Goal: Transaction & Acquisition: Download file/media

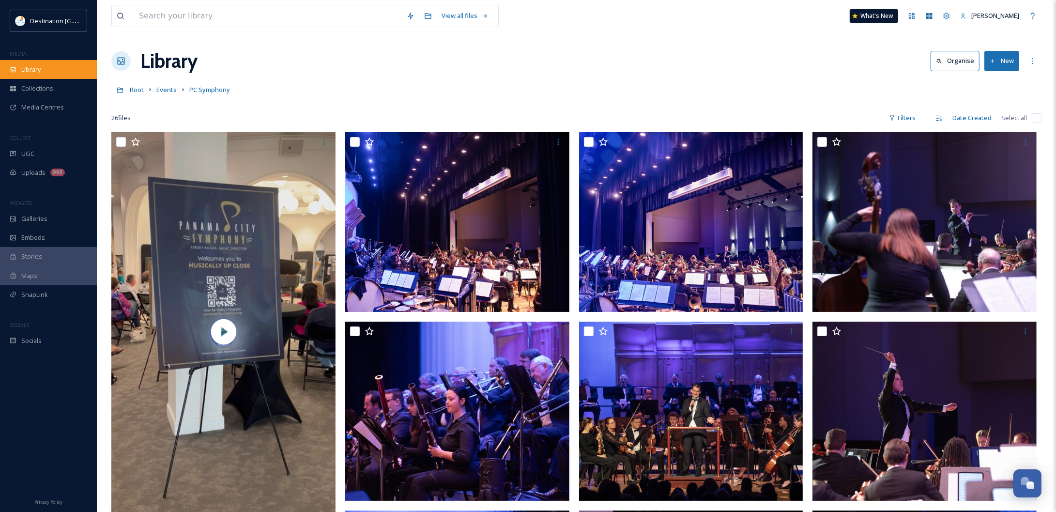
click at [67, 75] on div "Library" at bounding box center [48, 69] width 97 height 19
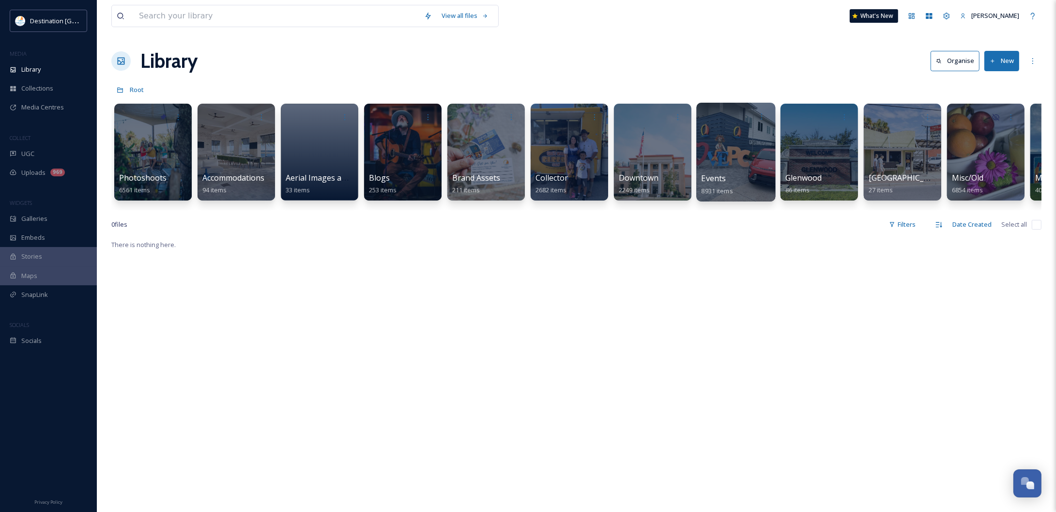
click at [735, 135] on div at bounding box center [735, 152] width 79 height 99
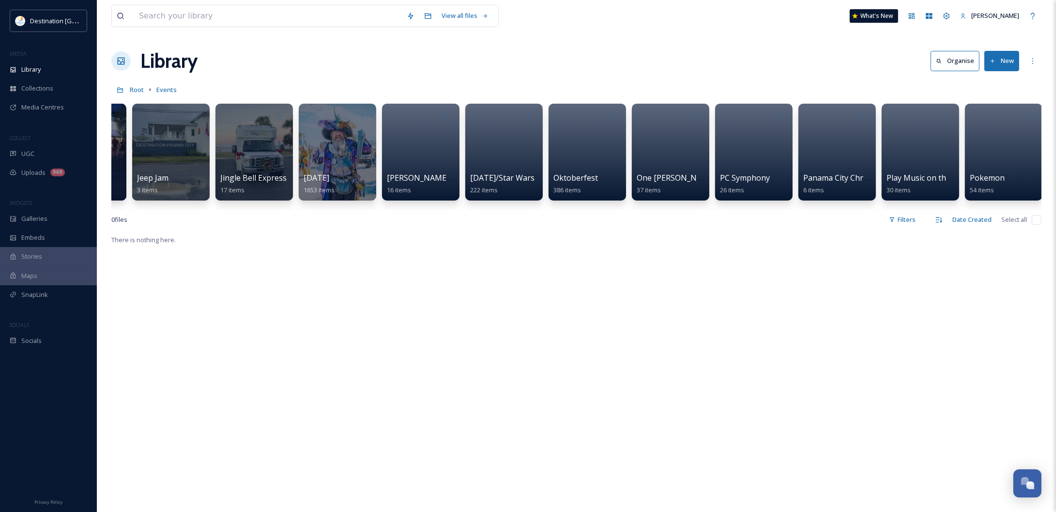
scroll to position [0, 2568]
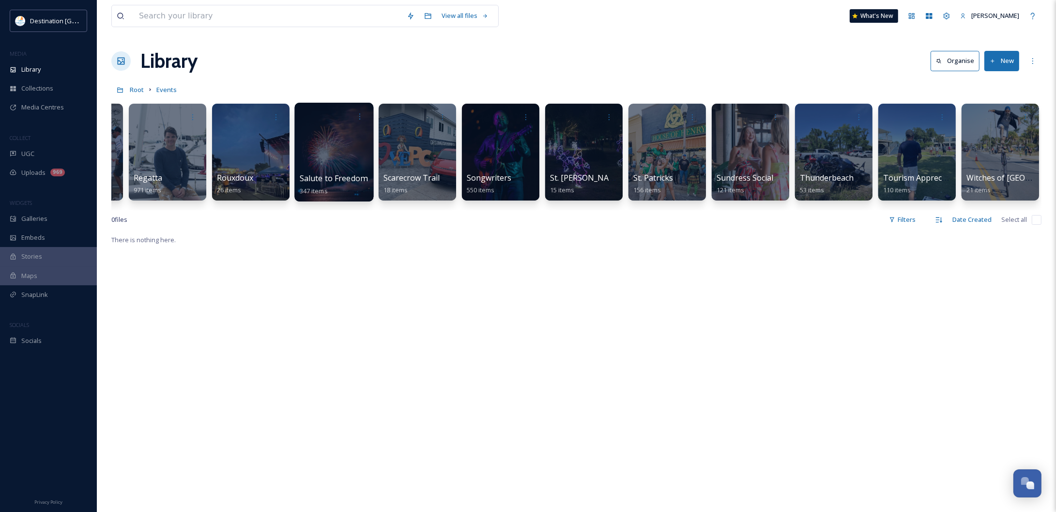
click at [327, 133] on div at bounding box center [333, 152] width 79 height 99
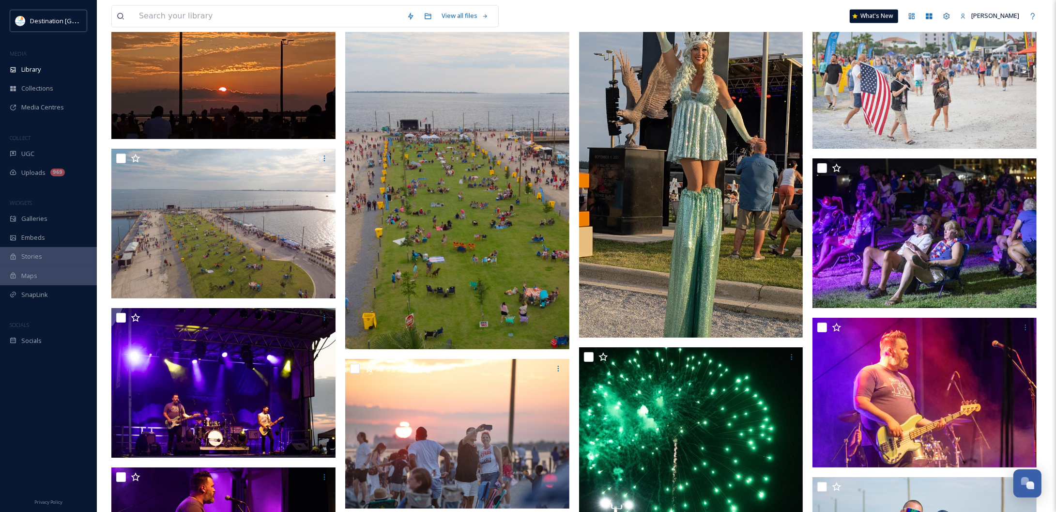
scroll to position [2240, 0]
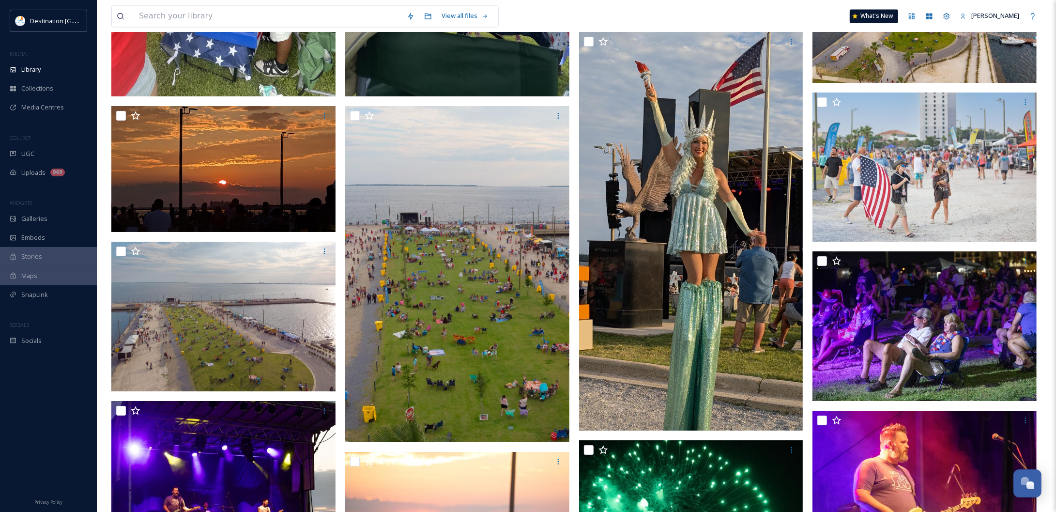
click at [485, 284] on img at bounding box center [457, 274] width 224 height 337
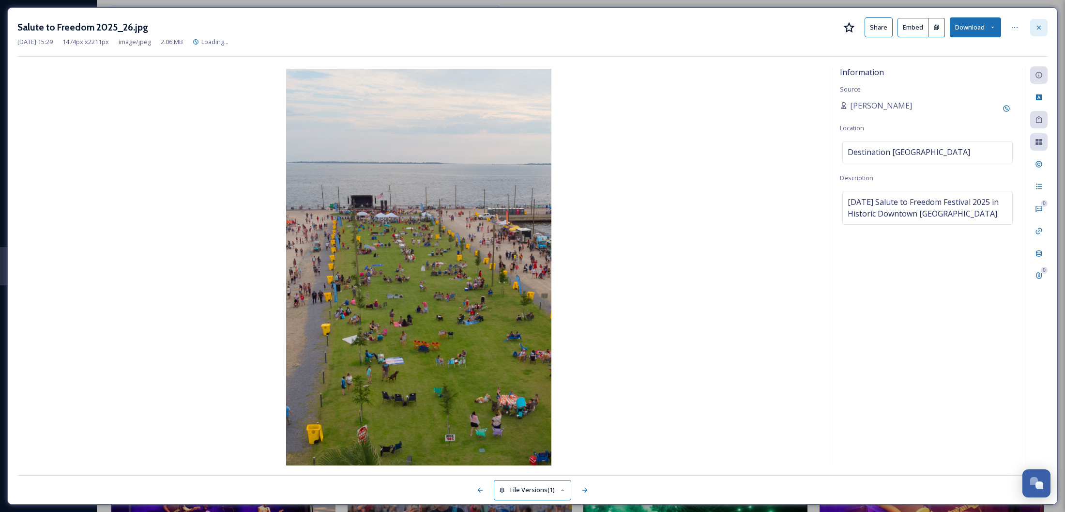
click at [1043, 25] on div at bounding box center [1039, 27] width 17 height 17
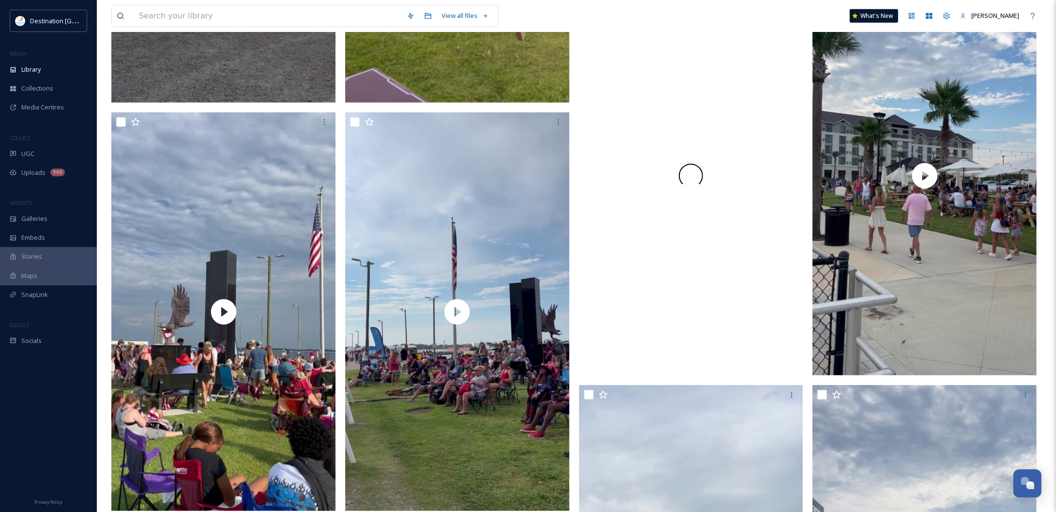
scroll to position [726, 0]
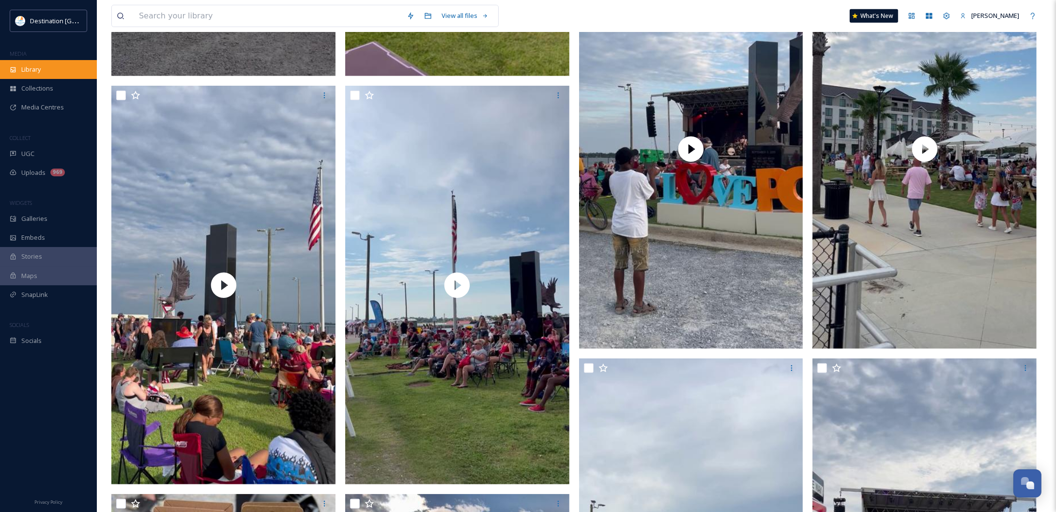
click at [74, 66] on div "Library" at bounding box center [48, 69] width 97 height 19
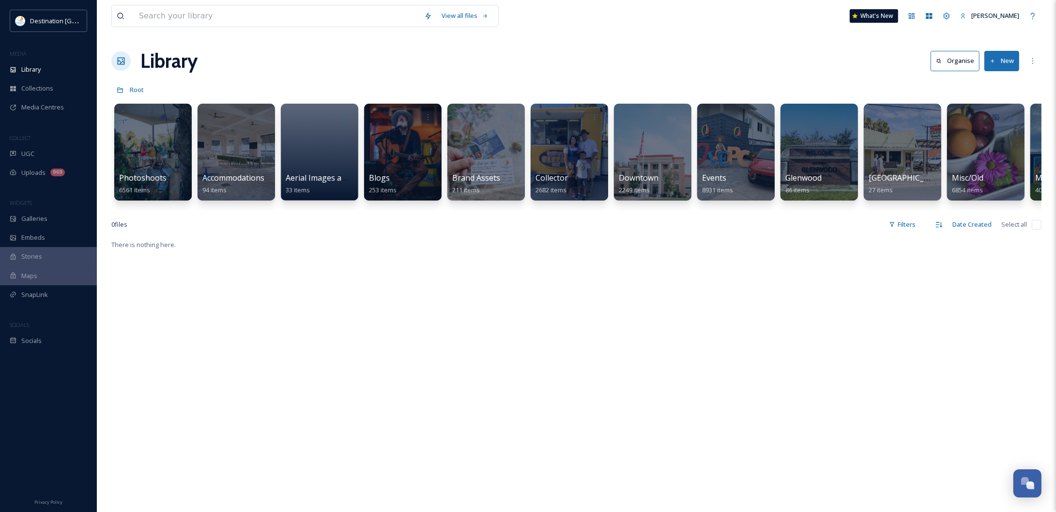
scroll to position [0, 256]
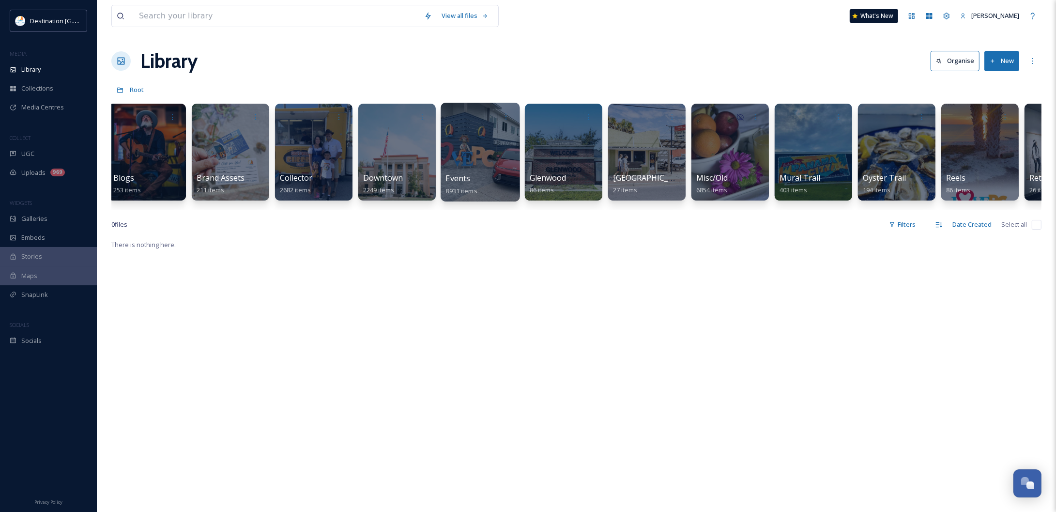
click at [492, 172] on div "Events 8931 items" at bounding box center [480, 184] width 69 height 24
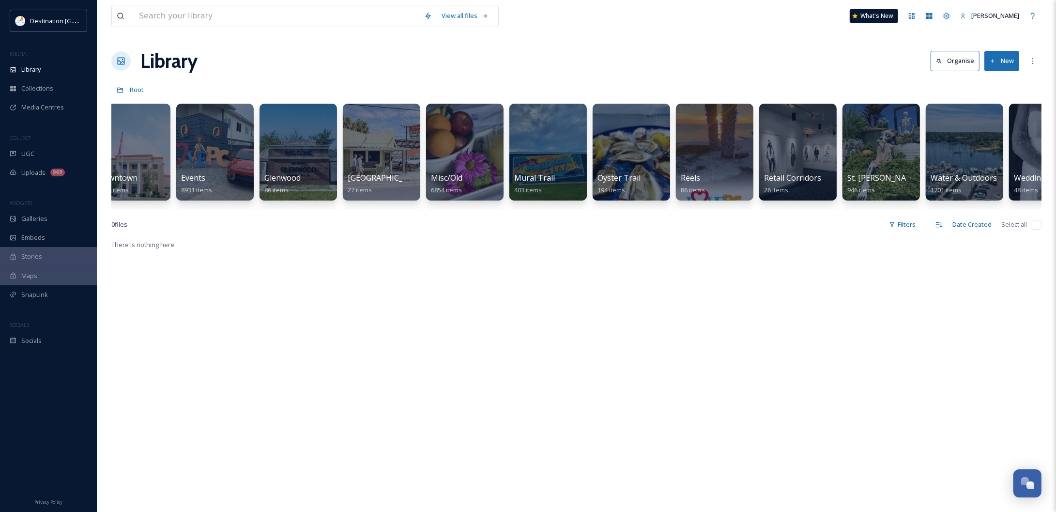
scroll to position [0, 652]
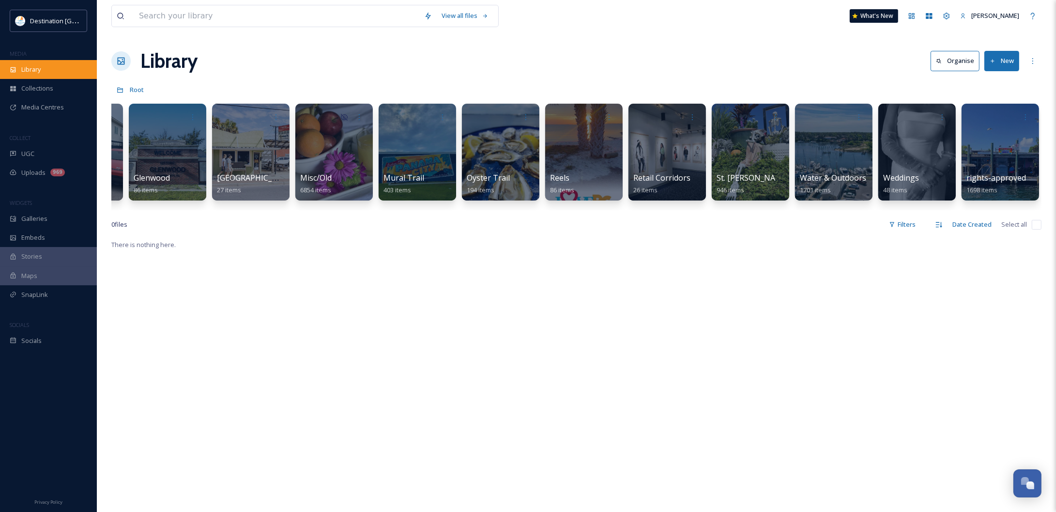
click at [47, 71] on div "Library" at bounding box center [48, 69] width 97 height 19
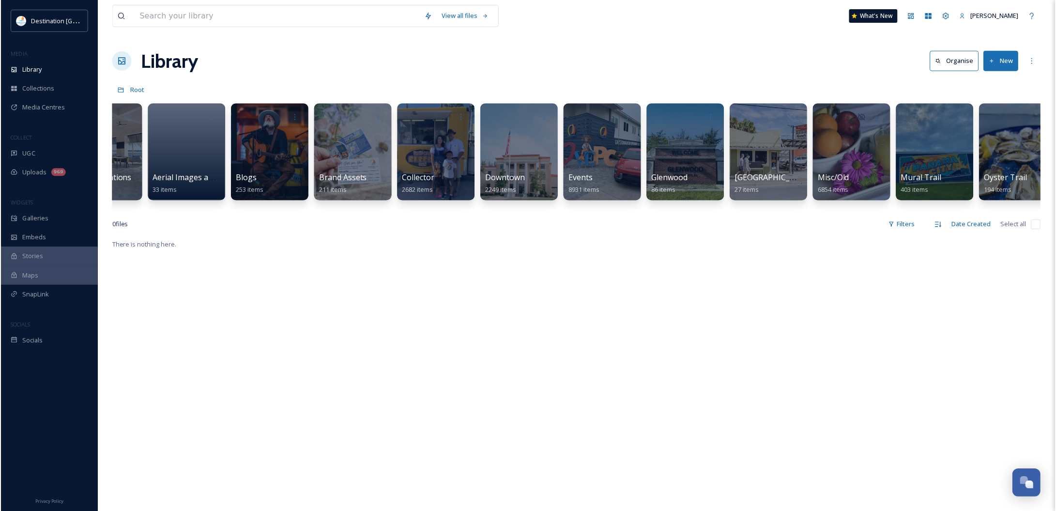
scroll to position [0, 161]
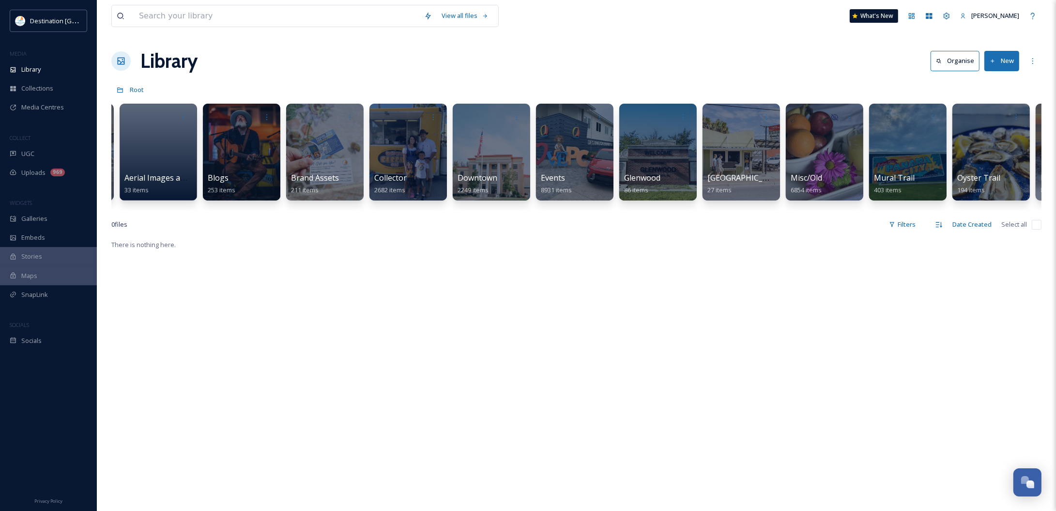
drag, startPoint x: 764, startPoint y: 226, endPoint x: 770, endPoint y: 226, distance: 6.8
click at [770, 226] on div "0 file s Filters Date Created Select all" at bounding box center [576, 224] width 930 height 19
click at [564, 192] on span "8931 items" at bounding box center [555, 190] width 31 height 9
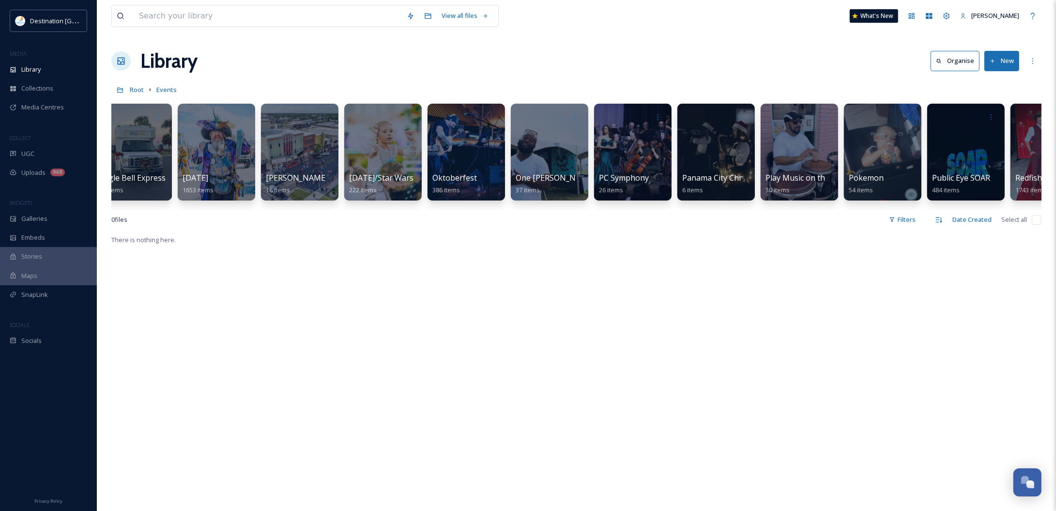
scroll to position [0, 1822]
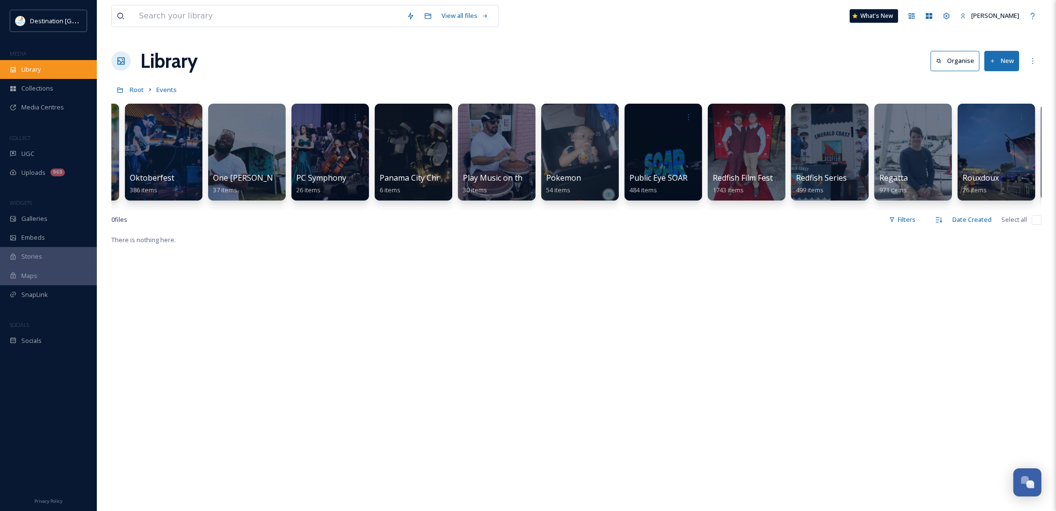
click at [37, 63] on div "Library" at bounding box center [48, 69] width 97 height 19
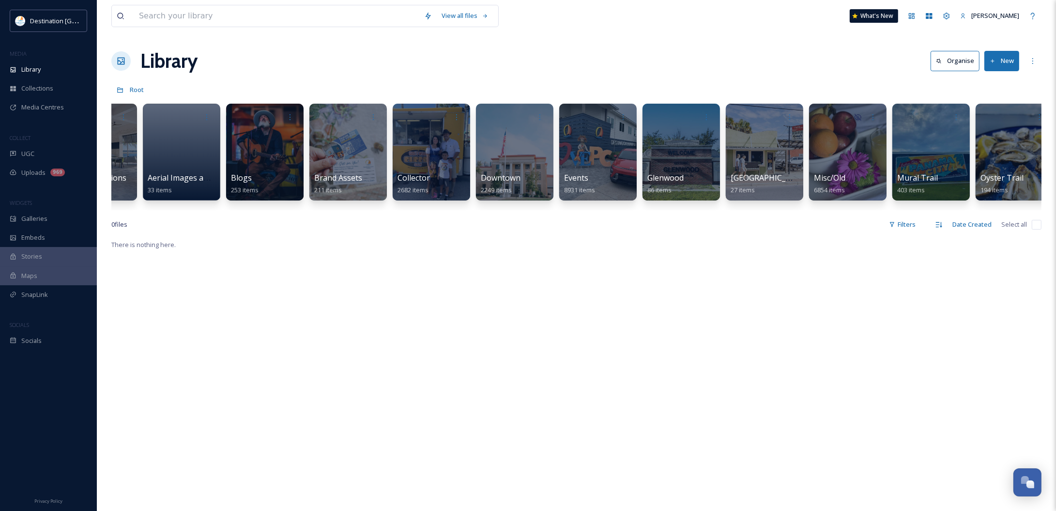
scroll to position [0, 154]
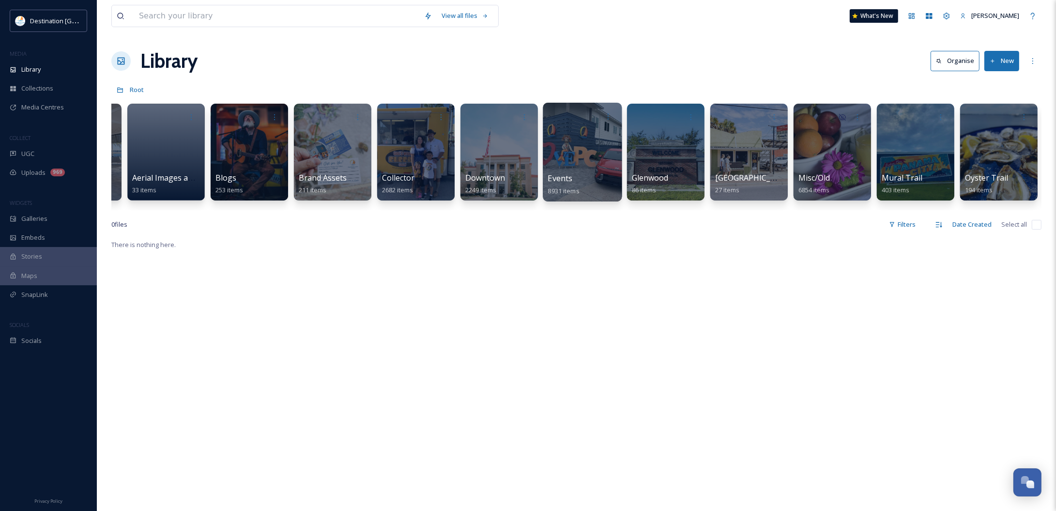
click at [594, 172] on div "Events 8931 items" at bounding box center [582, 184] width 69 height 24
click at [570, 156] on div at bounding box center [582, 152] width 79 height 99
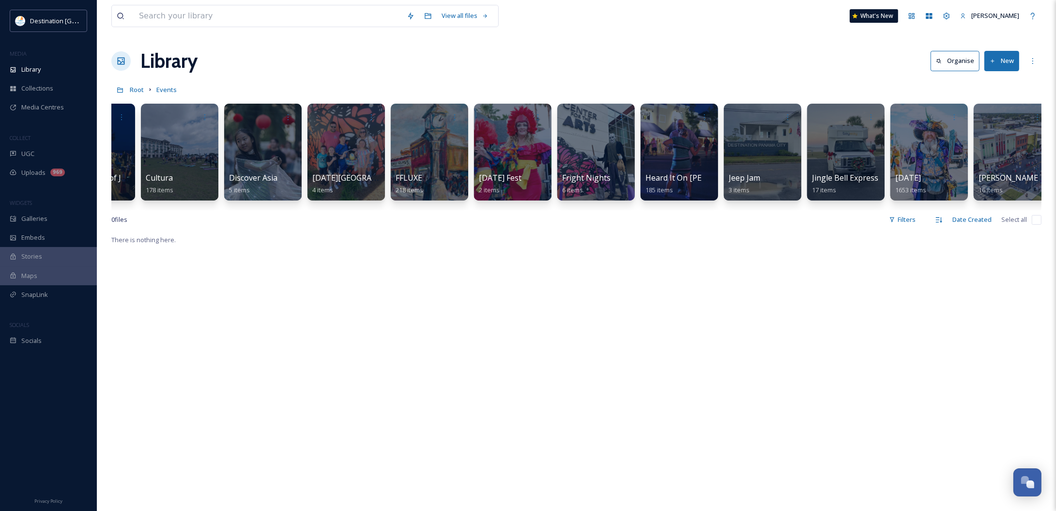
scroll to position [0, 892]
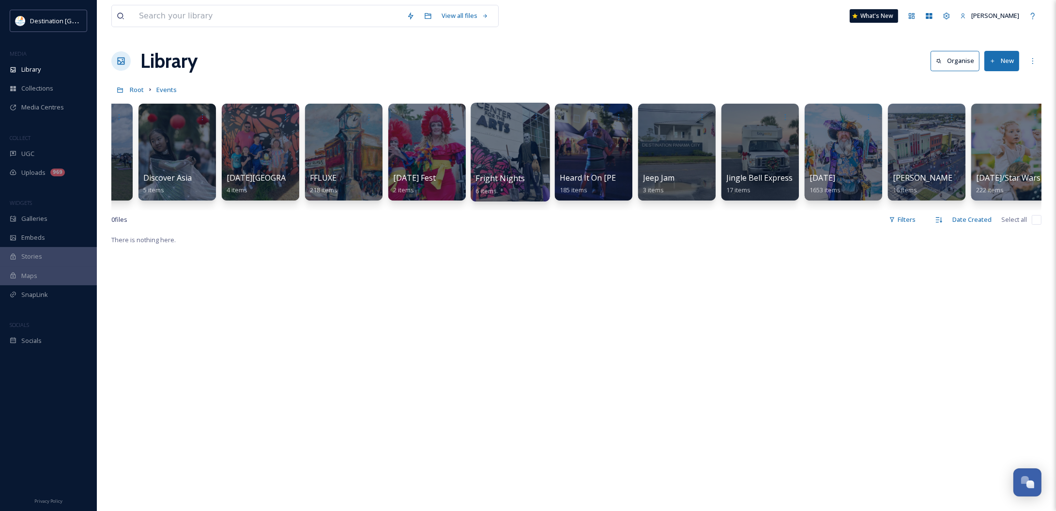
click at [539, 180] on div "Fright Nights 6 items" at bounding box center [510, 184] width 69 height 24
click at [526, 153] on div at bounding box center [510, 152] width 79 height 99
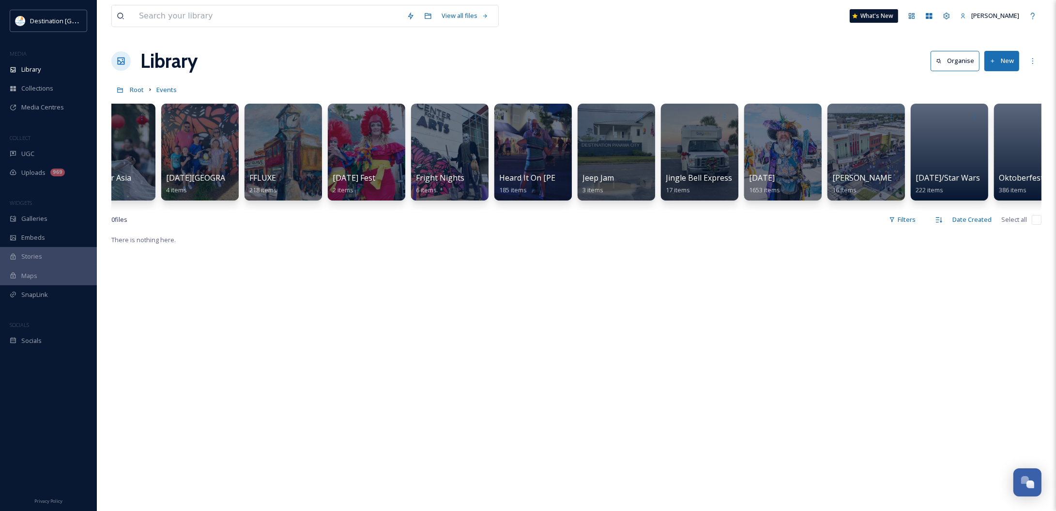
scroll to position [0, 993]
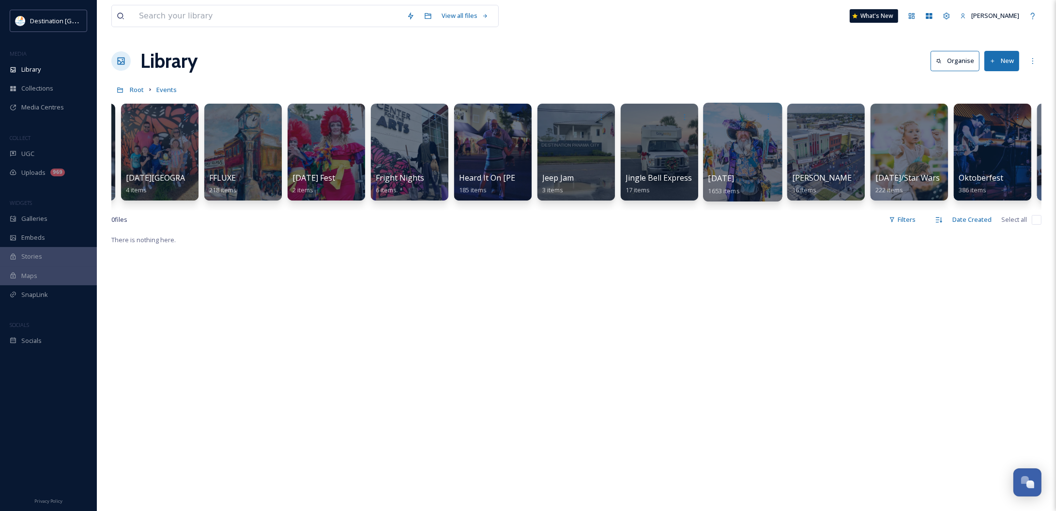
click at [718, 166] on div at bounding box center [742, 152] width 79 height 99
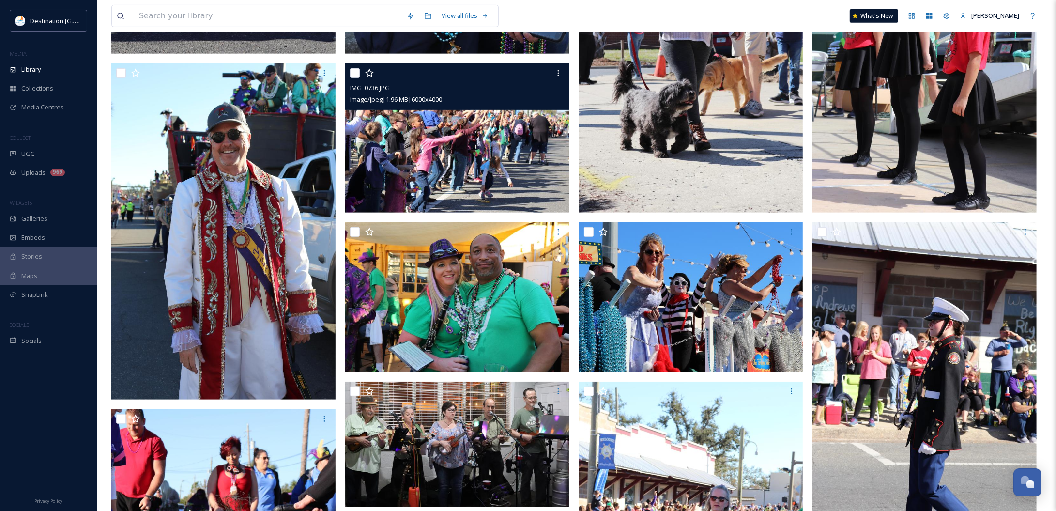
scroll to position [545, 0]
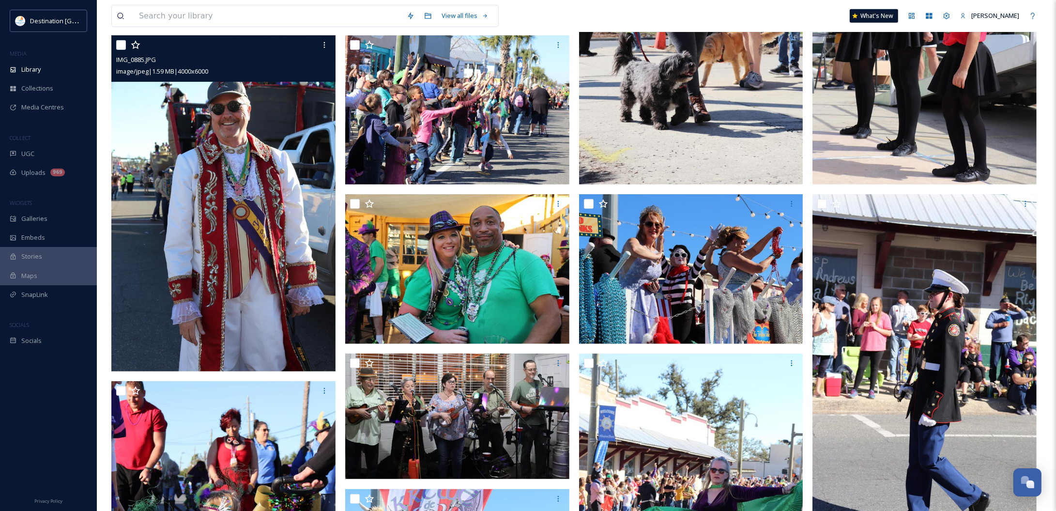
click at [226, 238] on img at bounding box center [223, 203] width 224 height 337
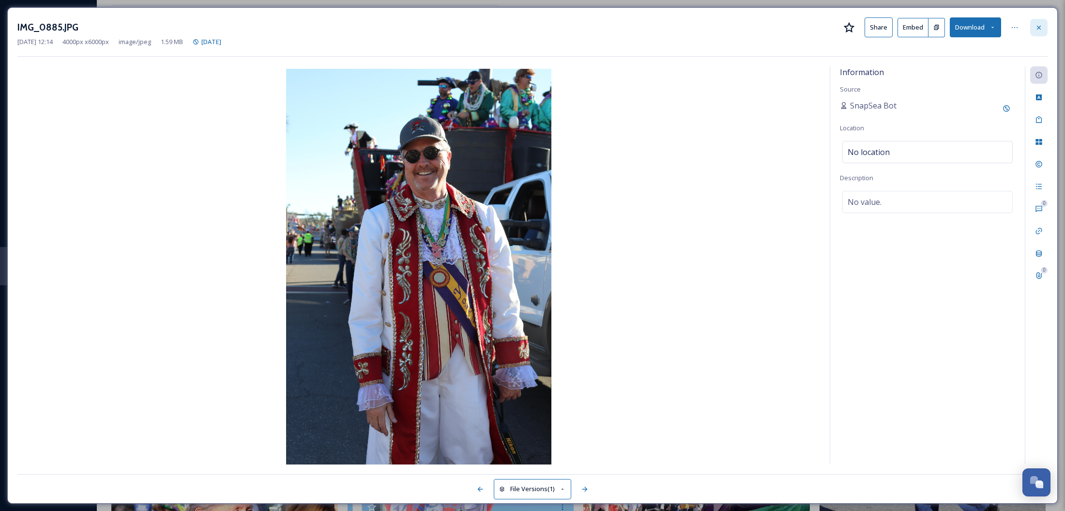
click at [1039, 27] on icon at bounding box center [1039, 27] width 4 height 4
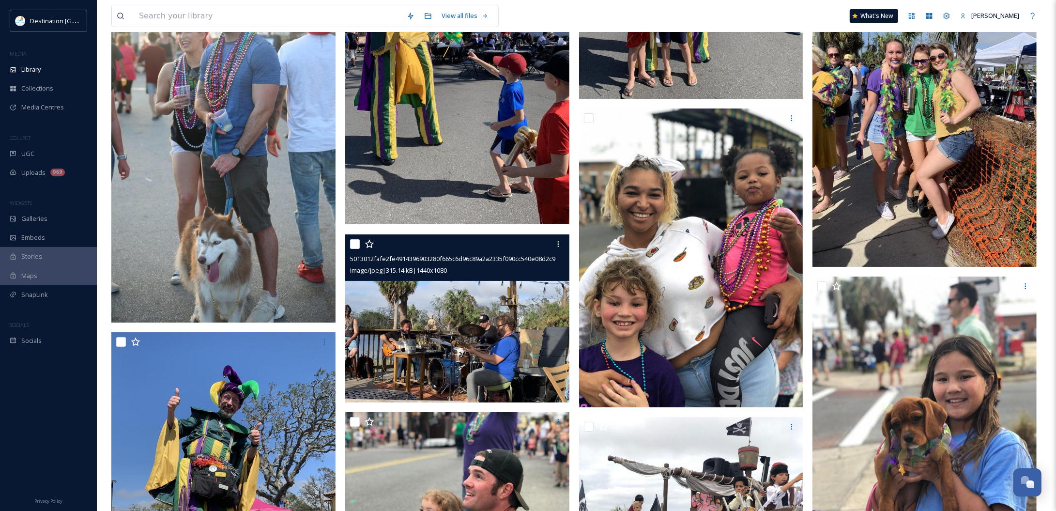
scroll to position [4479, 0]
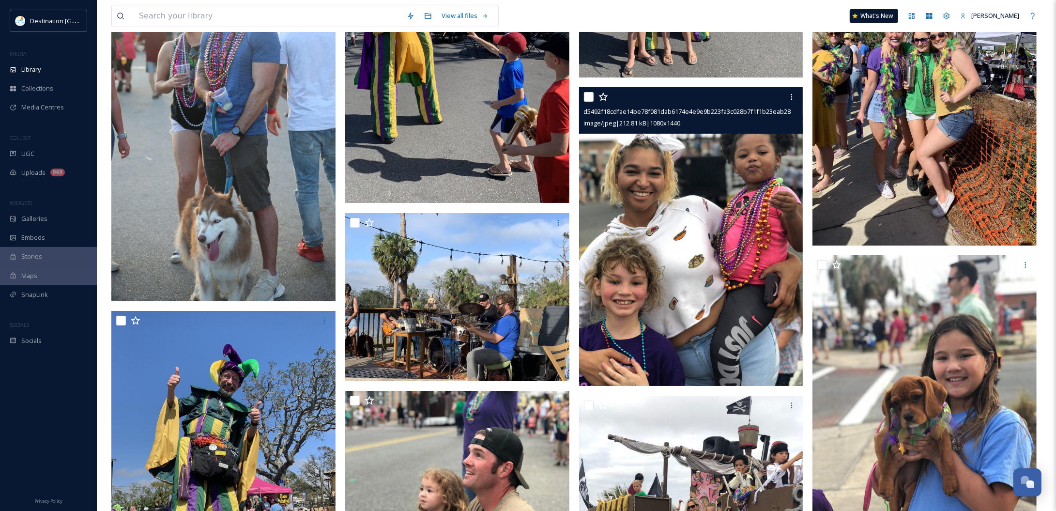
click at [638, 328] on img at bounding box center [691, 236] width 224 height 299
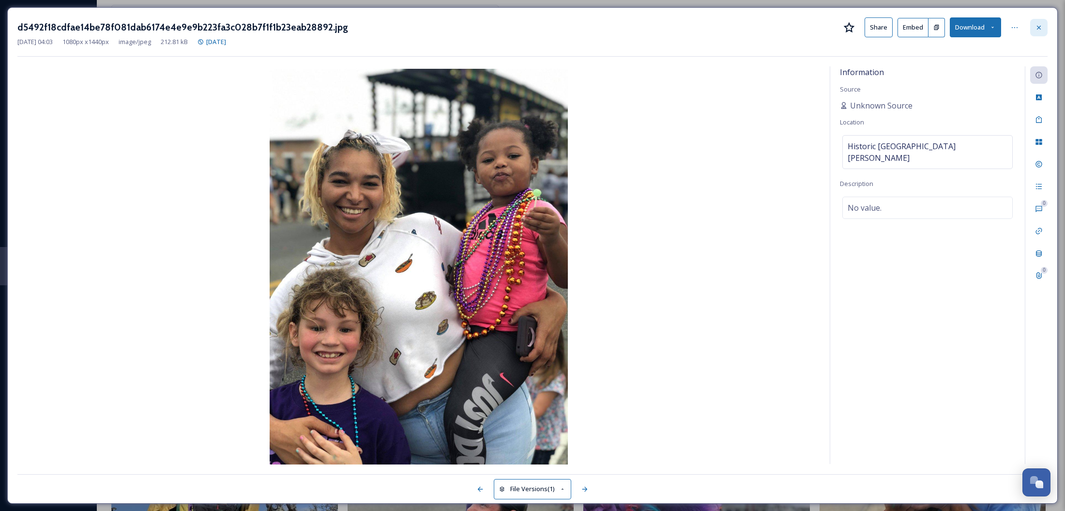
click at [1036, 27] on icon at bounding box center [1039, 28] width 8 height 8
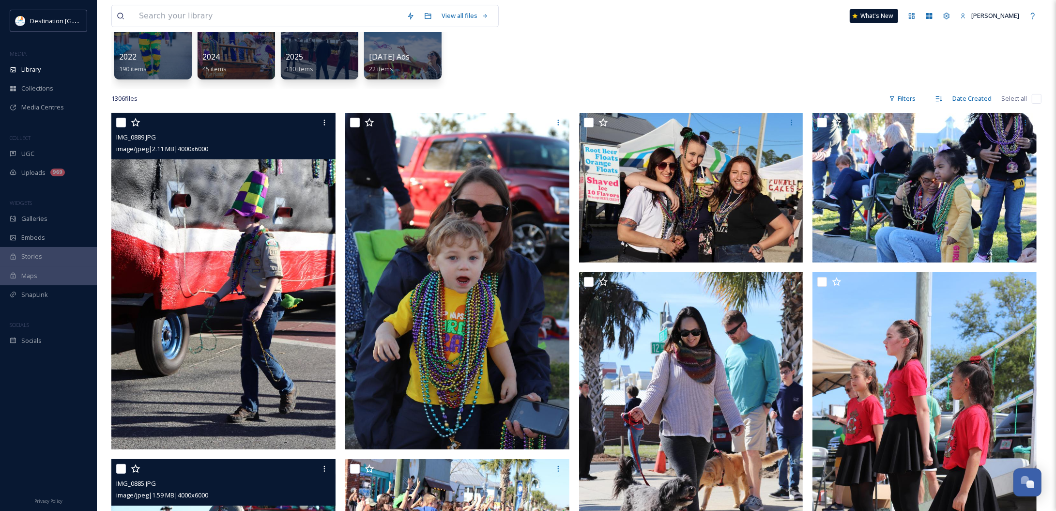
scroll to position [61, 0]
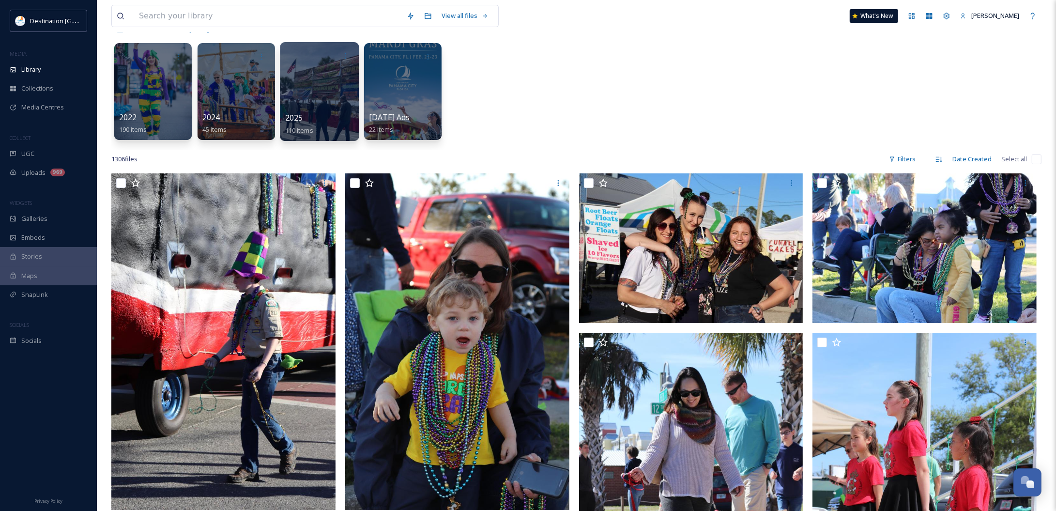
click at [305, 113] on div "2025 110 items" at bounding box center [319, 124] width 69 height 24
click at [336, 114] on div "2025 110 items" at bounding box center [319, 124] width 69 height 24
click at [323, 98] on div at bounding box center [319, 91] width 79 height 99
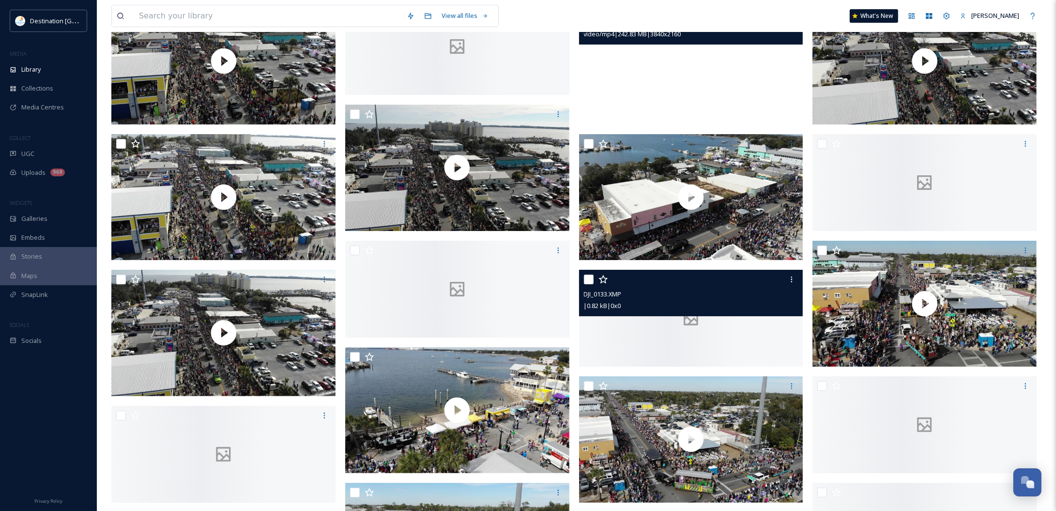
scroll to position [182, 0]
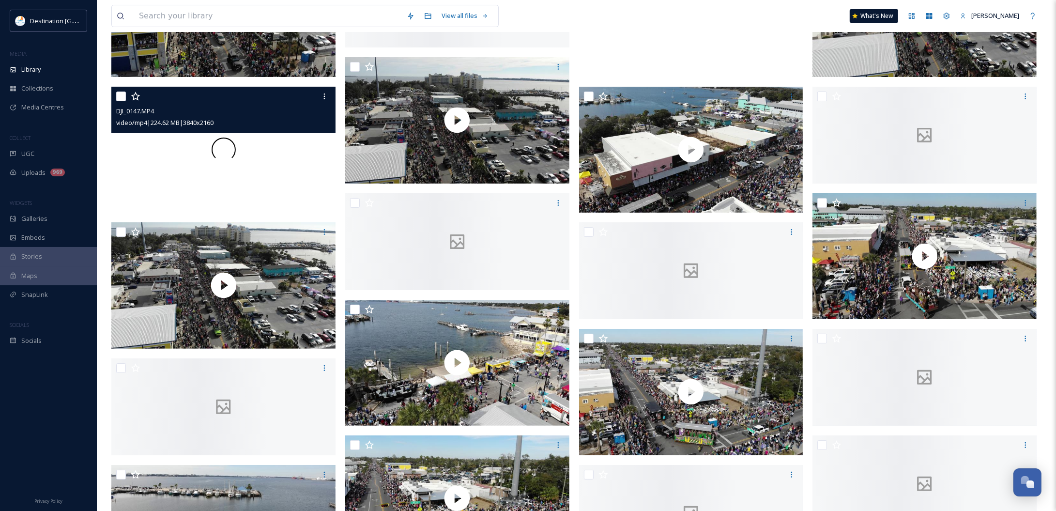
click at [207, 172] on div at bounding box center [223, 150] width 224 height 126
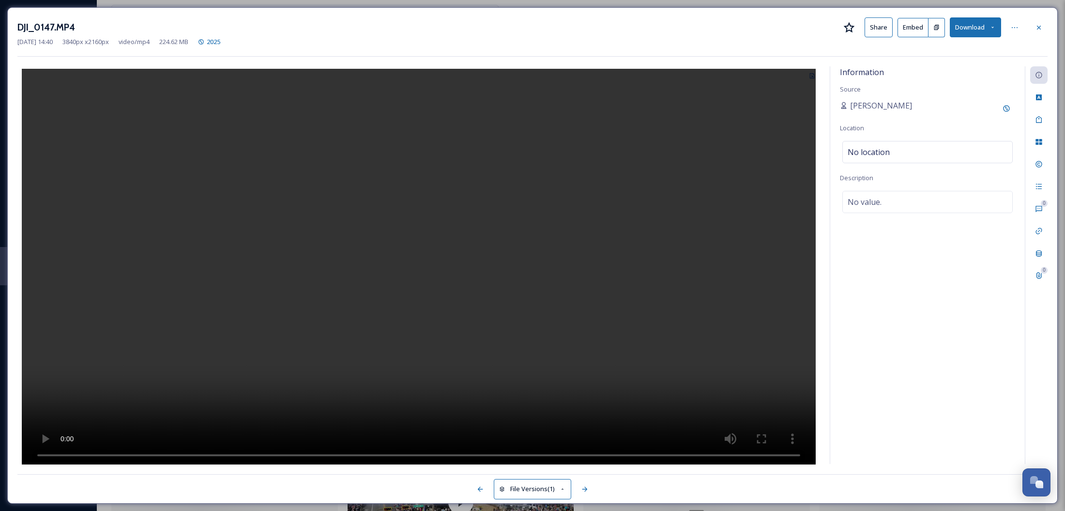
click at [1044, 29] on div at bounding box center [1039, 27] width 17 height 17
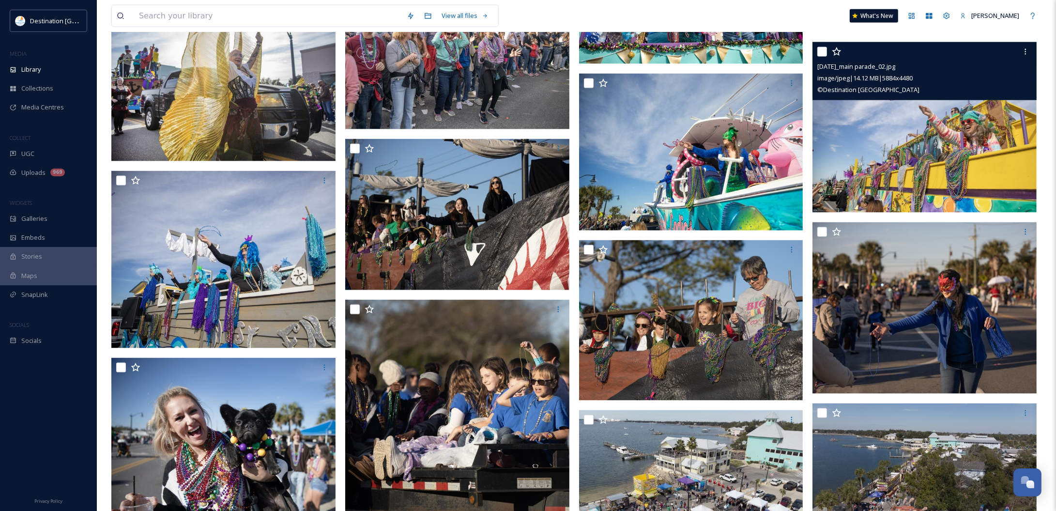
scroll to position [1574, 0]
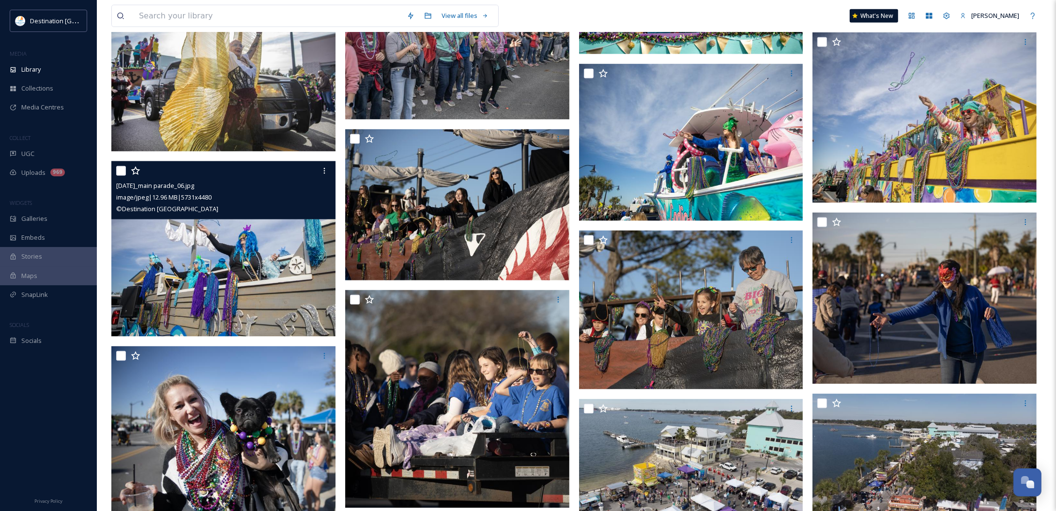
click at [233, 308] on img at bounding box center [223, 248] width 224 height 175
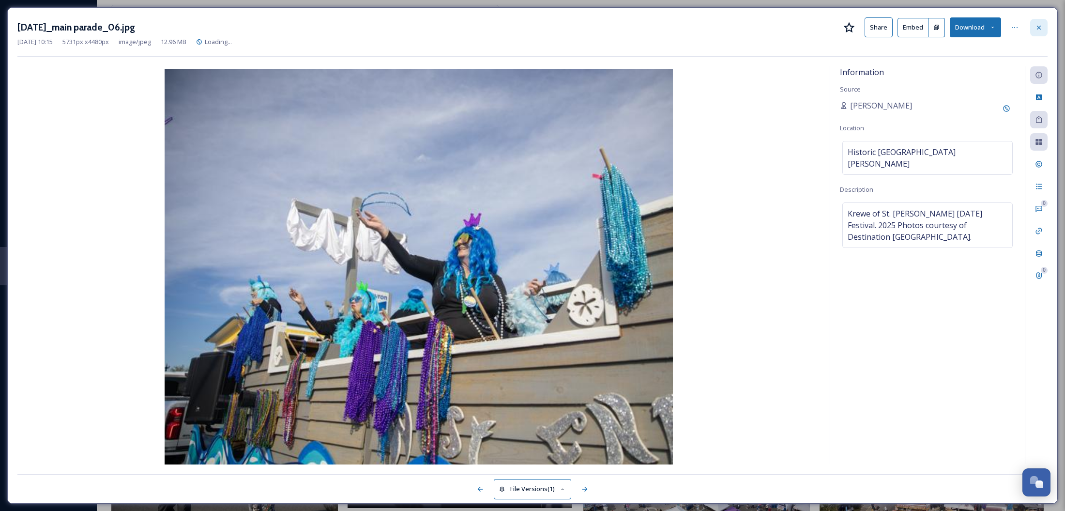
click at [1039, 24] on icon at bounding box center [1039, 28] width 8 height 8
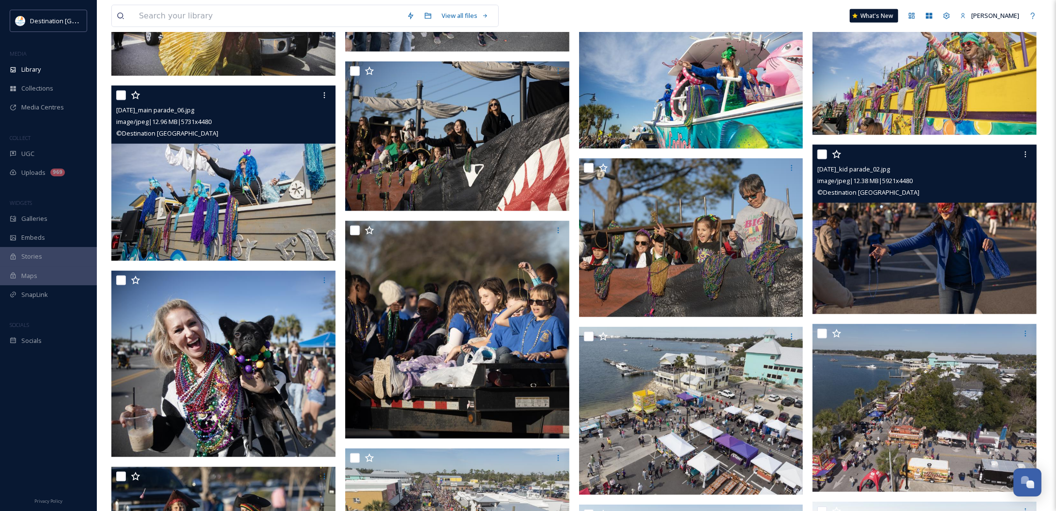
scroll to position [1695, 0]
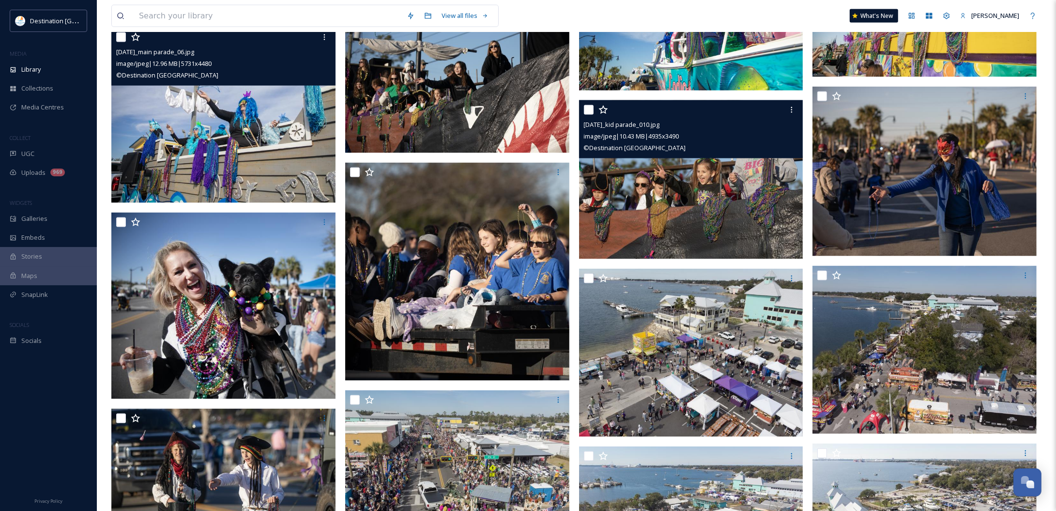
click at [698, 236] on img at bounding box center [691, 179] width 224 height 158
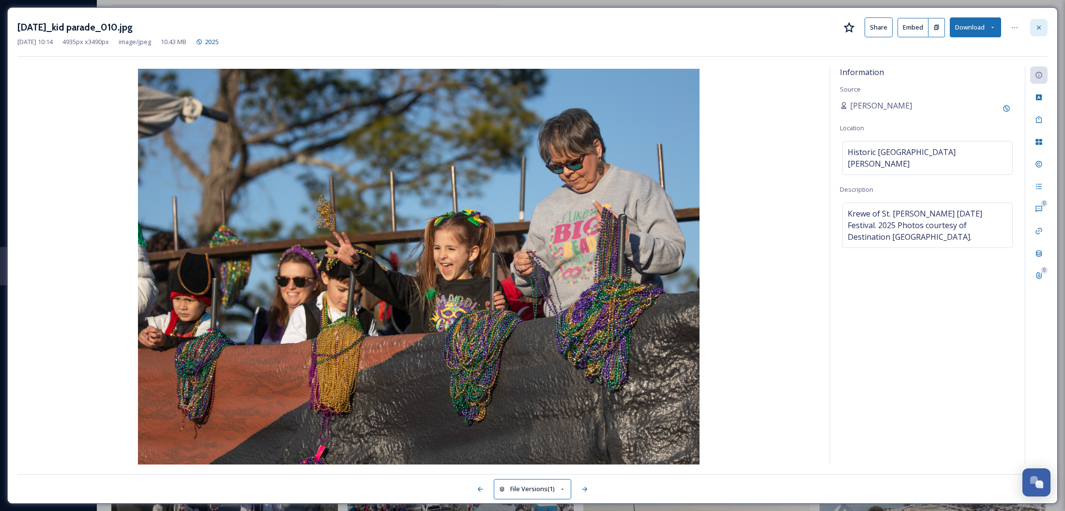
click at [1046, 28] on div at bounding box center [1039, 27] width 17 height 17
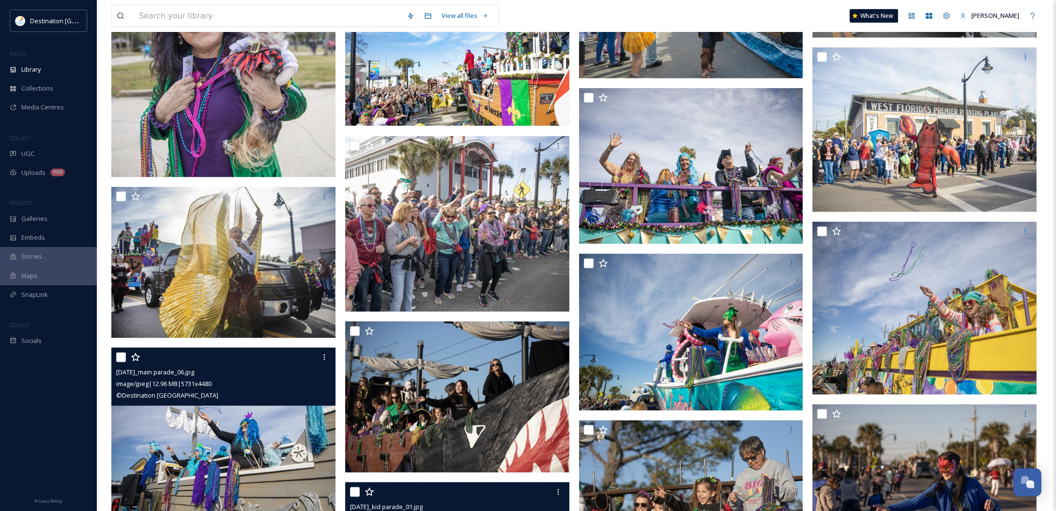
scroll to position [1271, 0]
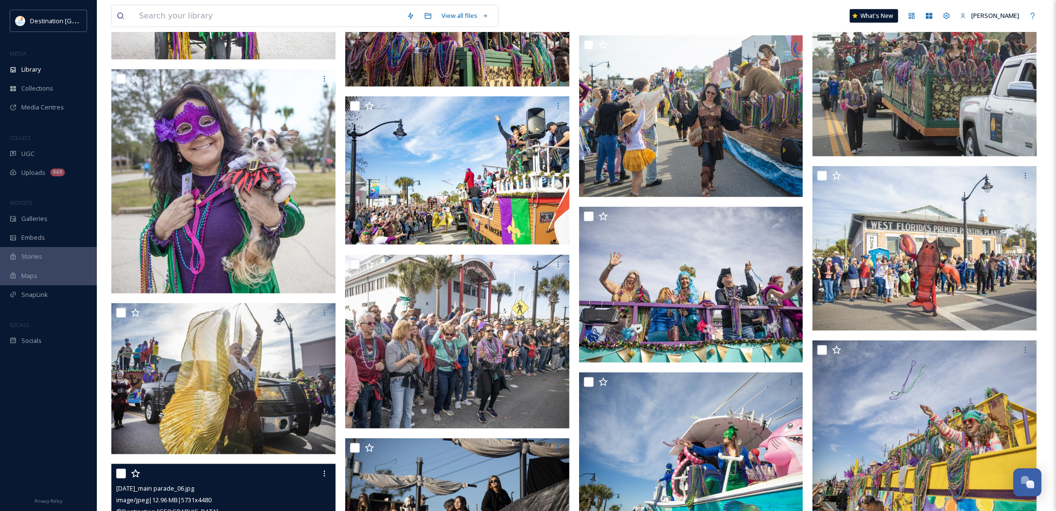
click at [44, 257] on div "Stories" at bounding box center [48, 256] width 97 height 19
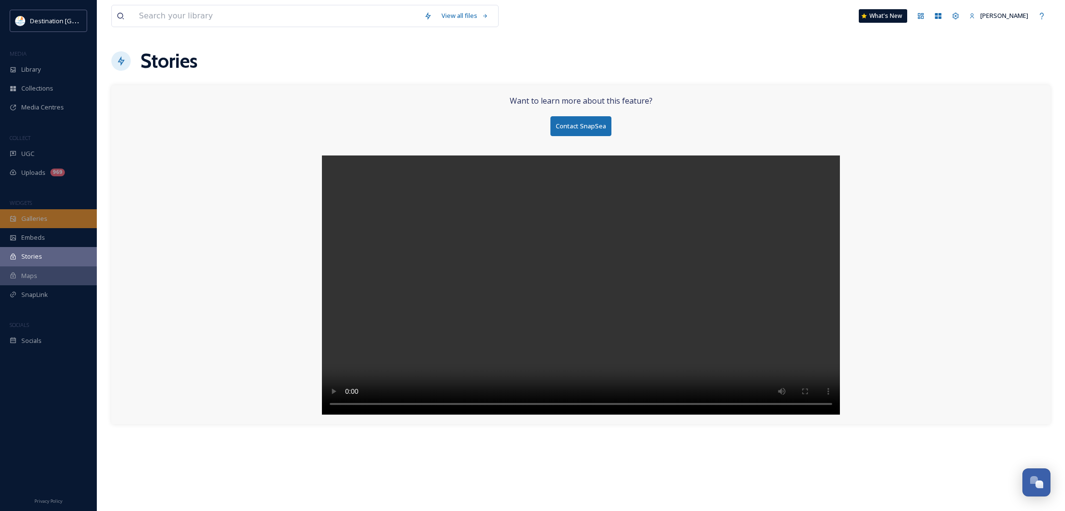
click at [49, 219] on div "Galleries" at bounding box center [48, 218] width 97 height 19
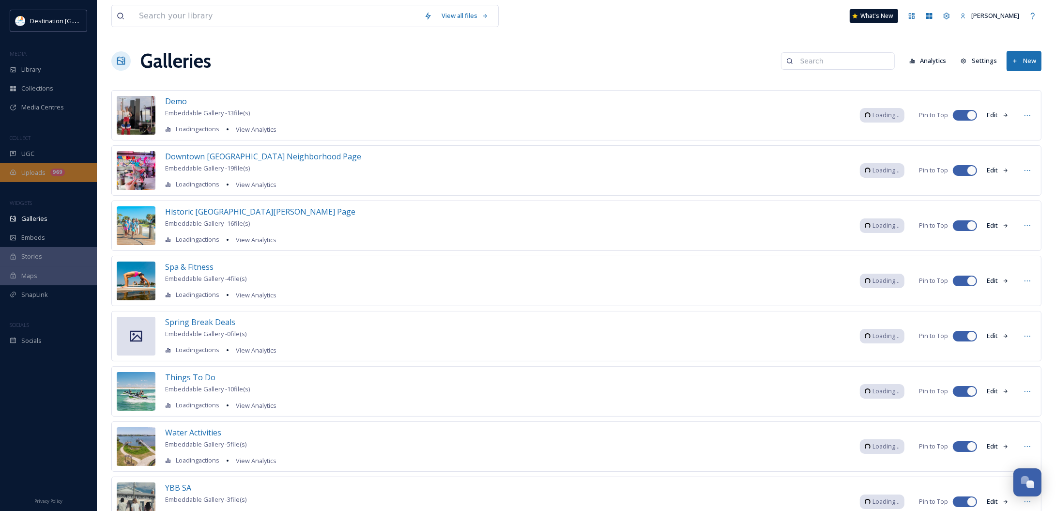
click at [62, 168] on div "Uploads 969" at bounding box center [48, 172] width 97 height 19
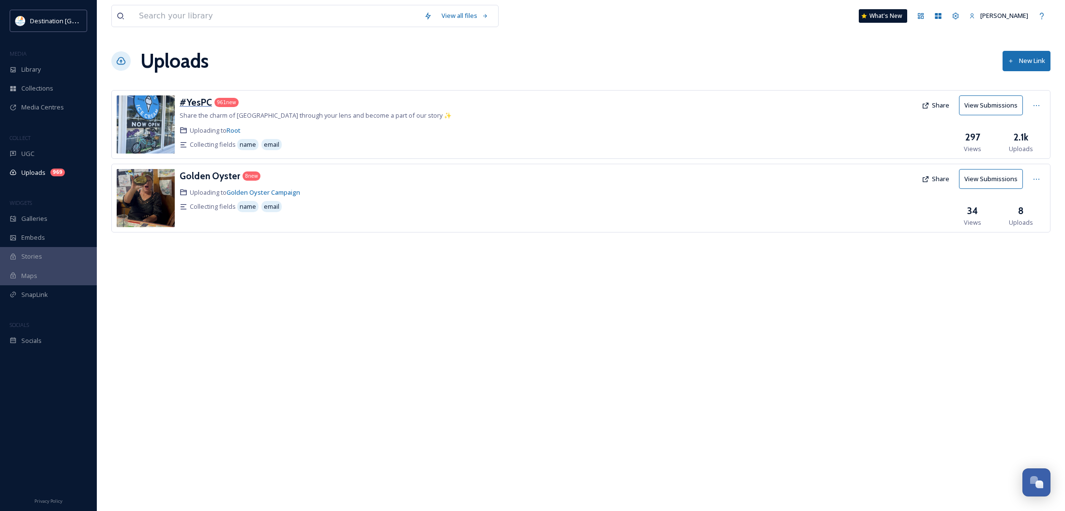
click at [190, 107] on h3 "#YesPC" at bounding box center [196, 102] width 32 height 12
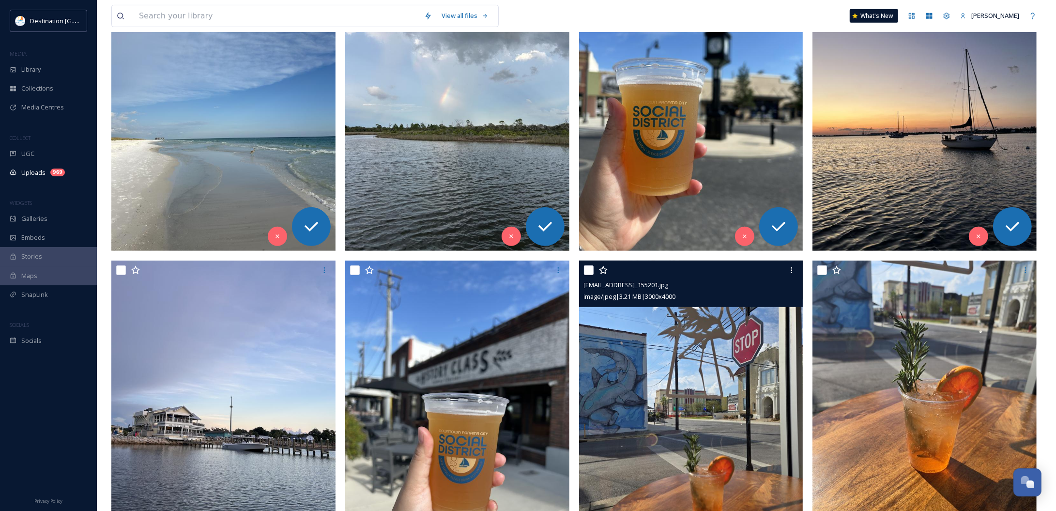
scroll to position [666, 0]
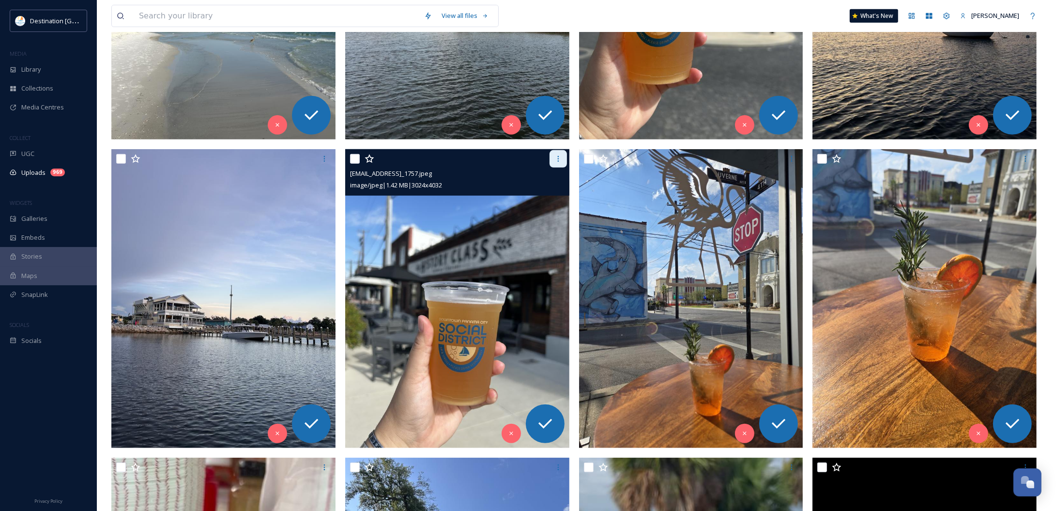
click at [557, 161] on icon at bounding box center [558, 159] width 8 height 8
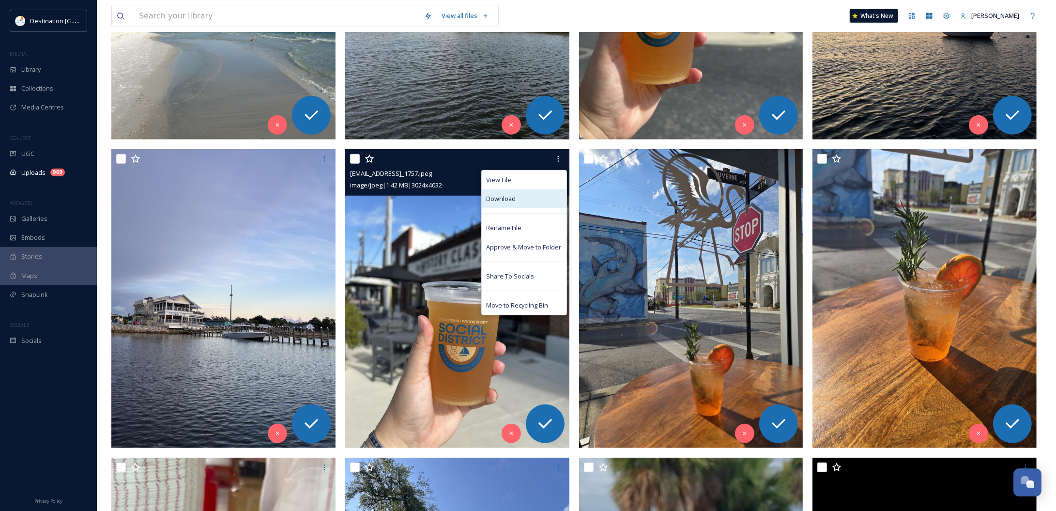
click at [524, 198] on div "Download" at bounding box center [524, 198] width 85 height 19
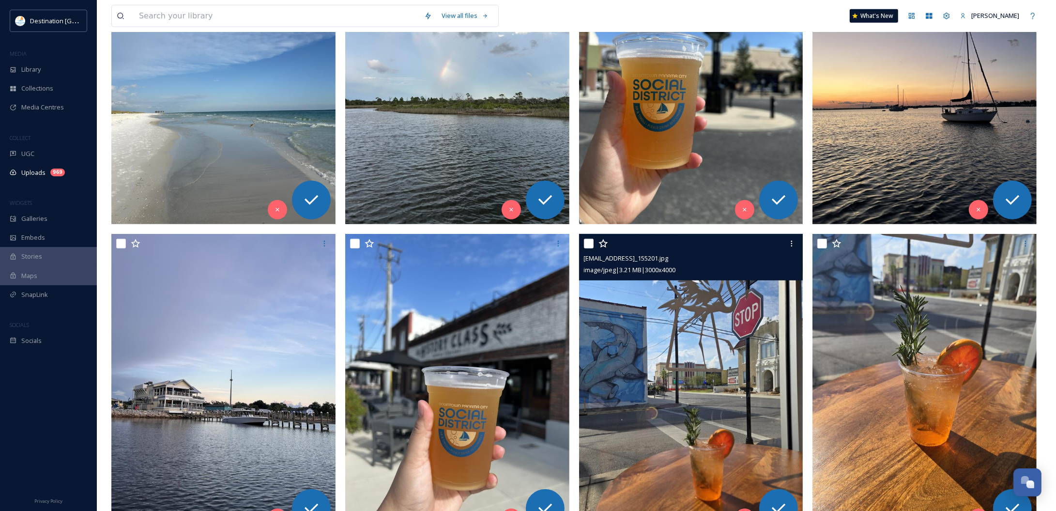
scroll to position [545, 0]
